Goal: Check status: Check status

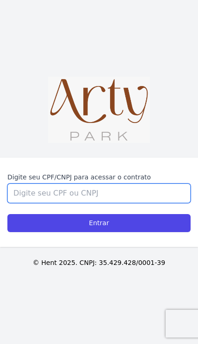
click at [135, 203] on input "Digite seu CPF/CNPJ para acessar o contrato" at bounding box center [98, 192] width 183 height 19
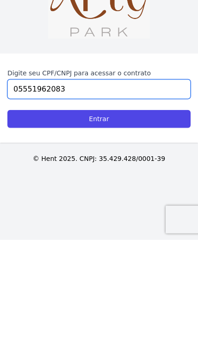
type input "05551962083"
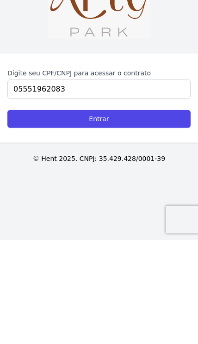
scroll to position [38, 0]
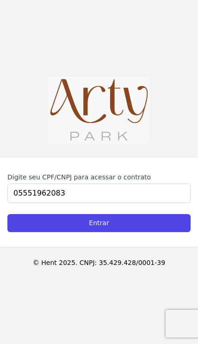
click at [125, 214] on input "Entrar" at bounding box center [98, 223] width 183 height 18
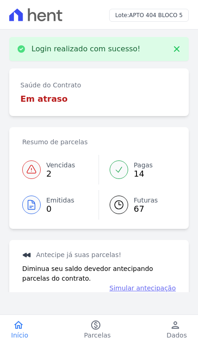
click at [105, 328] on link "paid Parcelas" at bounding box center [97, 329] width 49 height 20
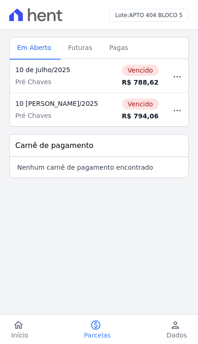
click at [22, 333] on span "Início" at bounding box center [19, 334] width 17 height 9
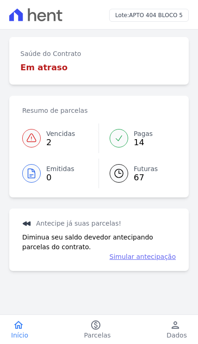
click at [155, 170] on span "Futuras" at bounding box center [146, 169] width 24 height 10
click at [157, 153] on link "Pagas 14" at bounding box center [136, 138] width 77 height 30
click at [157, 149] on link "Pagas 14" at bounding box center [136, 138] width 77 height 30
click at [142, 186] on link "Futuras 67" at bounding box center [136, 174] width 77 height 30
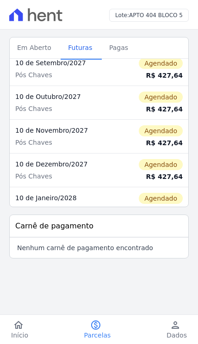
click at [126, 48] on span "Pagas" at bounding box center [119, 47] width 30 height 18
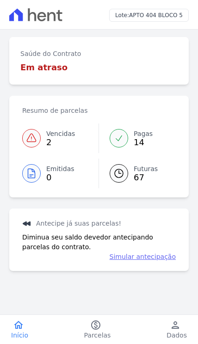
click at [179, 330] on span "Dados" at bounding box center [176, 334] width 20 height 9
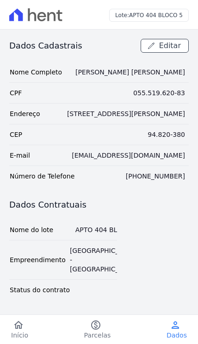
click at [98, 326] on icon "paid" at bounding box center [95, 324] width 11 height 11
